Goal: Browse casually

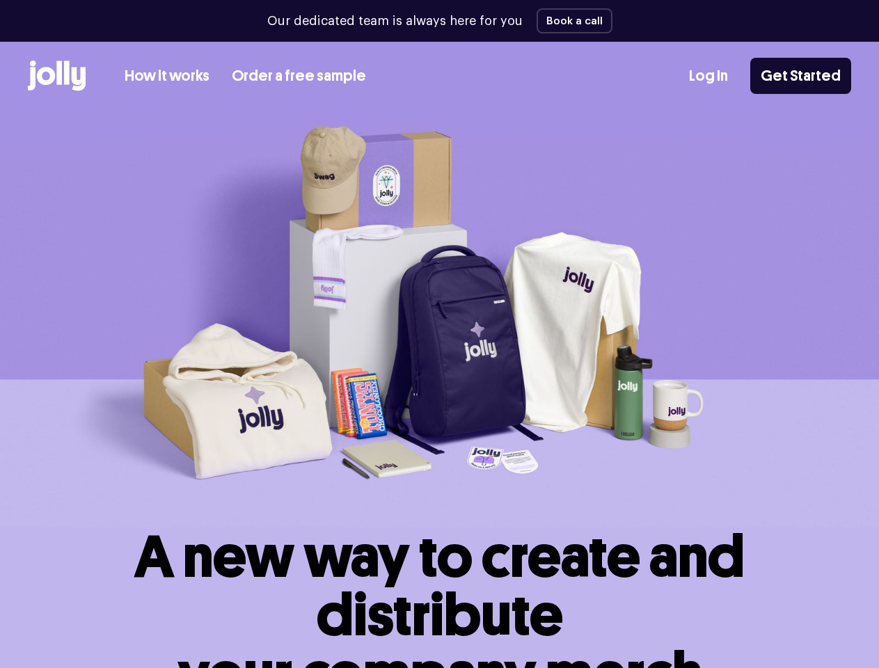
click at [439, 334] on img at bounding box center [439, 319] width 879 height 416
